Goal: Book appointment/travel/reservation

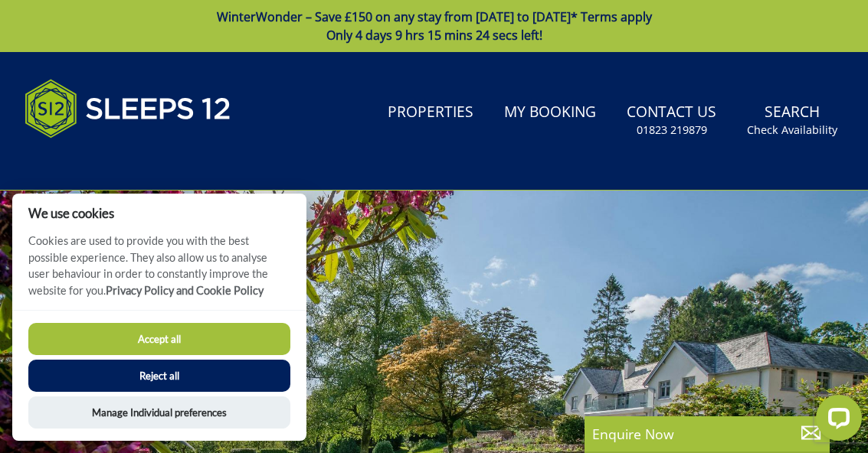
click at [240, 345] on button "Accept all" at bounding box center [159, 339] width 262 height 32
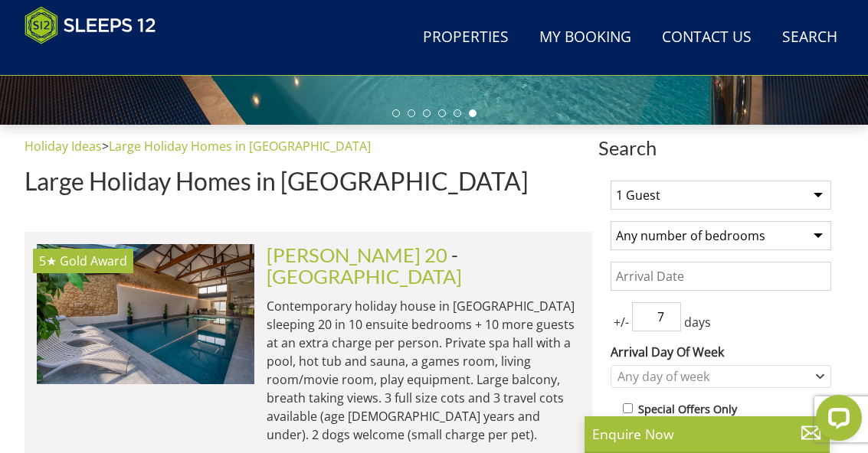
scroll to position [484, 0]
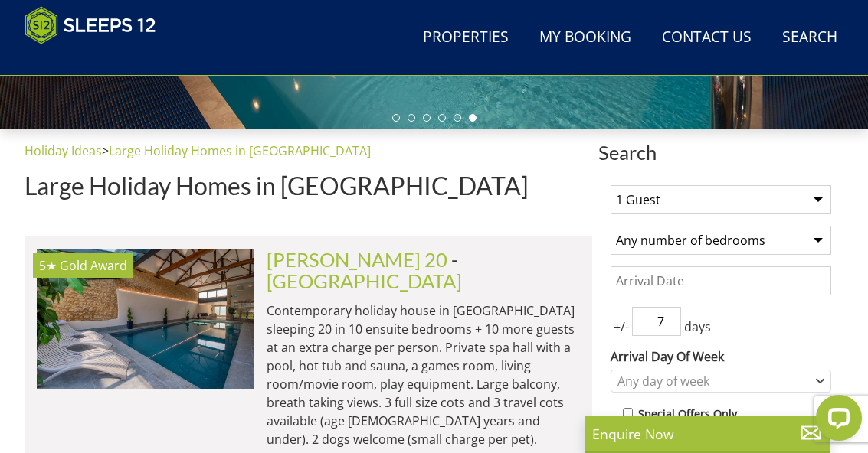
click at [823, 198] on select "1 Guest 2 Guests 3 Guests 4 Guests 5 Guests 6 Guests 7 Guests 8 Guests 9 Guests…" at bounding box center [720, 199] width 221 height 29
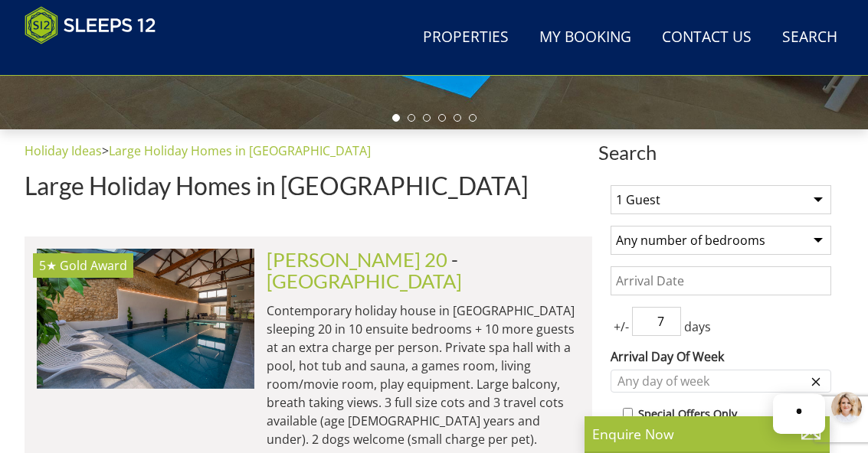
select select "15"
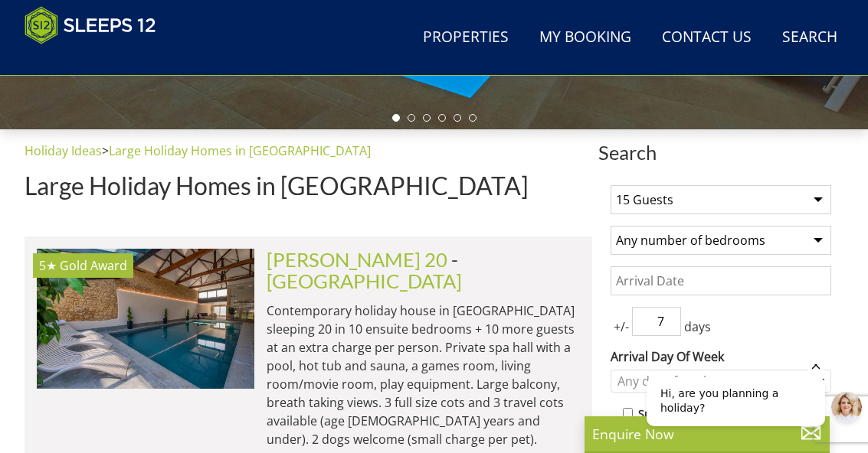
click at [819, 244] on select "Any number of bedrooms 1 Bedroom 2 Bedrooms 3 Bedrooms 4 Bedrooms 5 Bedrooms 6 …" at bounding box center [720, 240] width 221 height 29
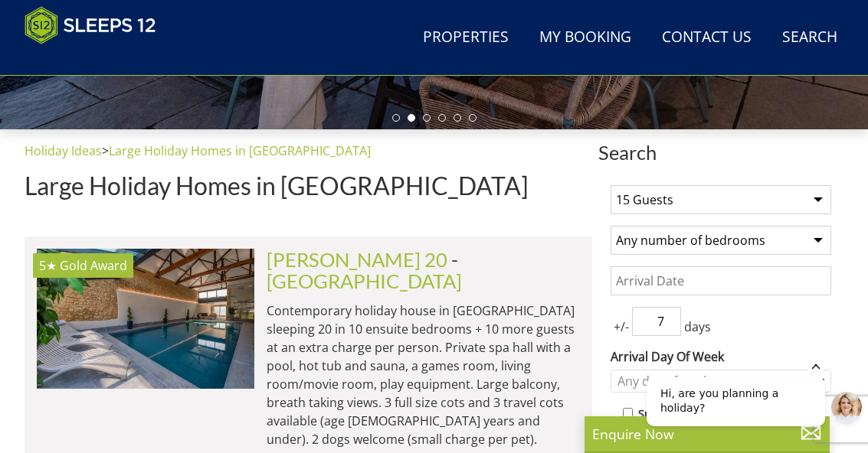
select select "10"
click at [787, 275] on input "Date" at bounding box center [720, 280] width 221 height 29
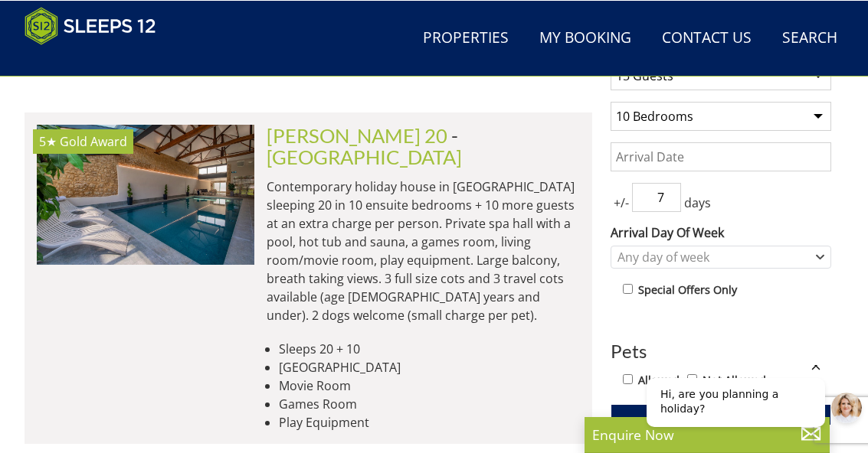
scroll to position [608, 0]
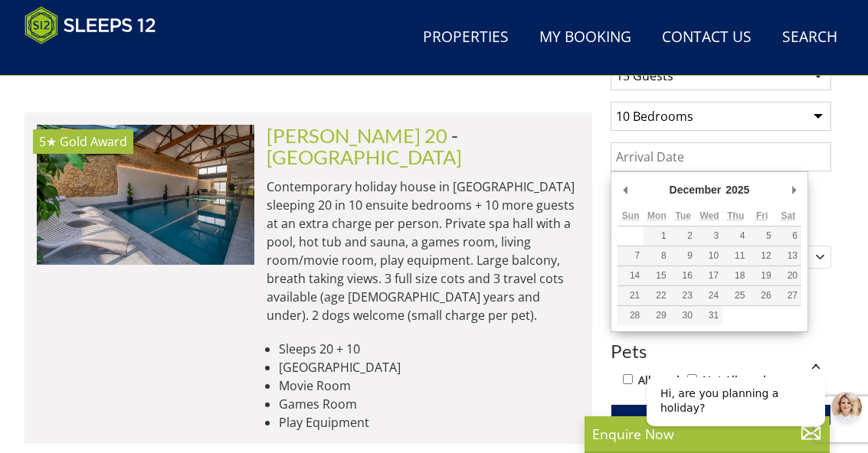
type input "[DATE]"
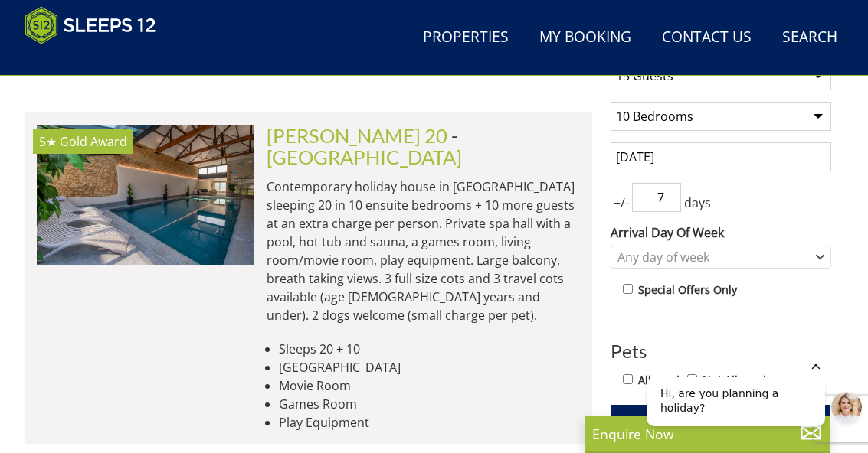
click at [618, 207] on span "+/-" at bounding box center [620, 203] width 21 height 18
click at [674, 201] on input "7" at bounding box center [656, 197] width 49 height 29
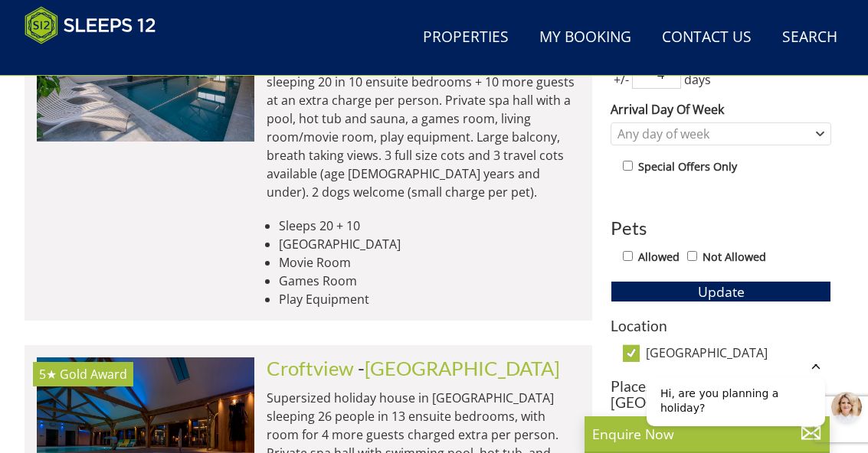
scroll to position [729, 0]
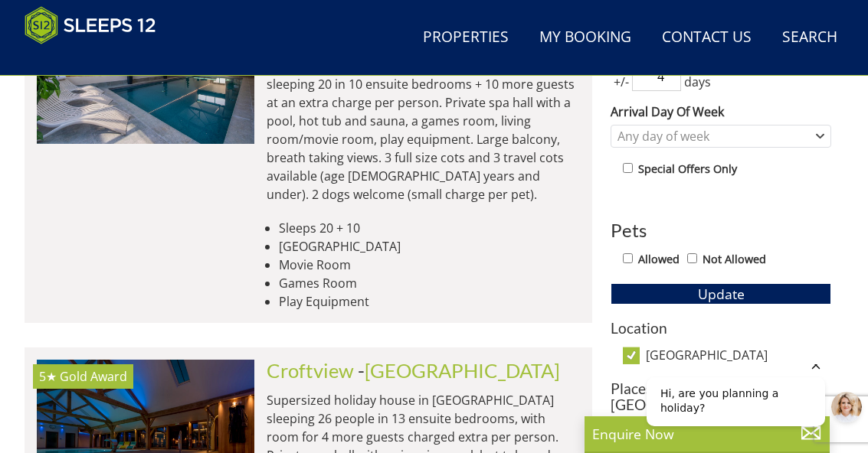
type input "4"
click at [791, 285] on button "Update" at bounding box center [720, 293] width 221 height 21
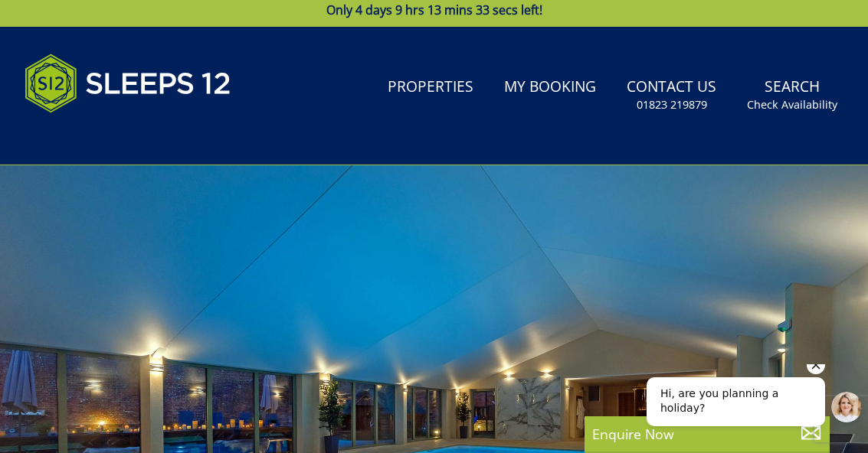
scroll to position [0, 0]
